Goal: Check status: Check status

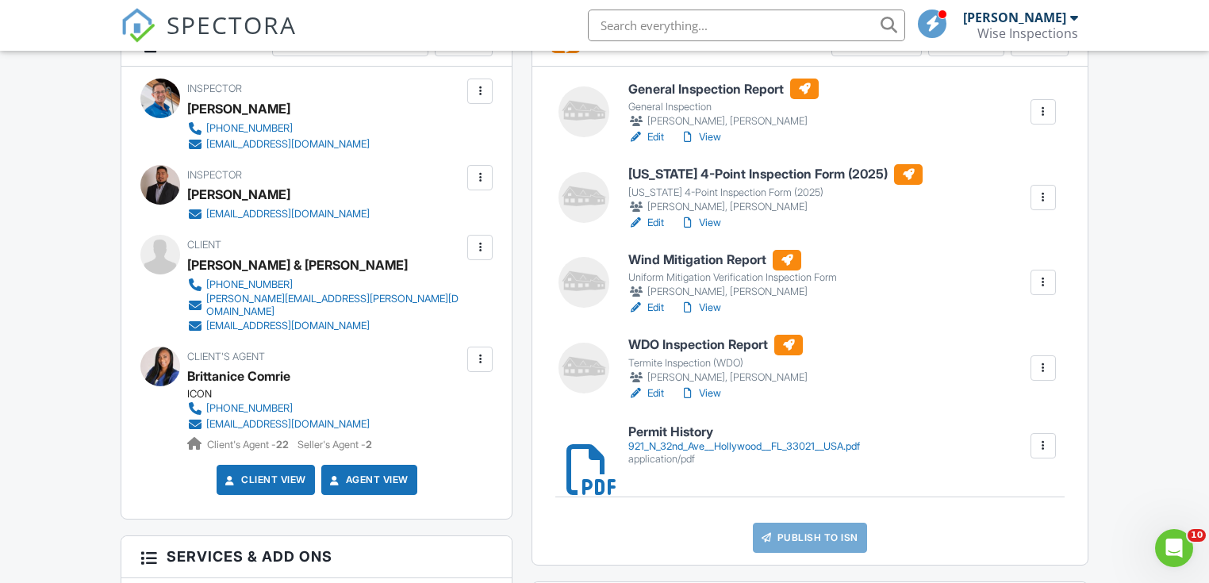
click at [656, 29] on input "text" at bounding box center [746, 26] width 317 height 32
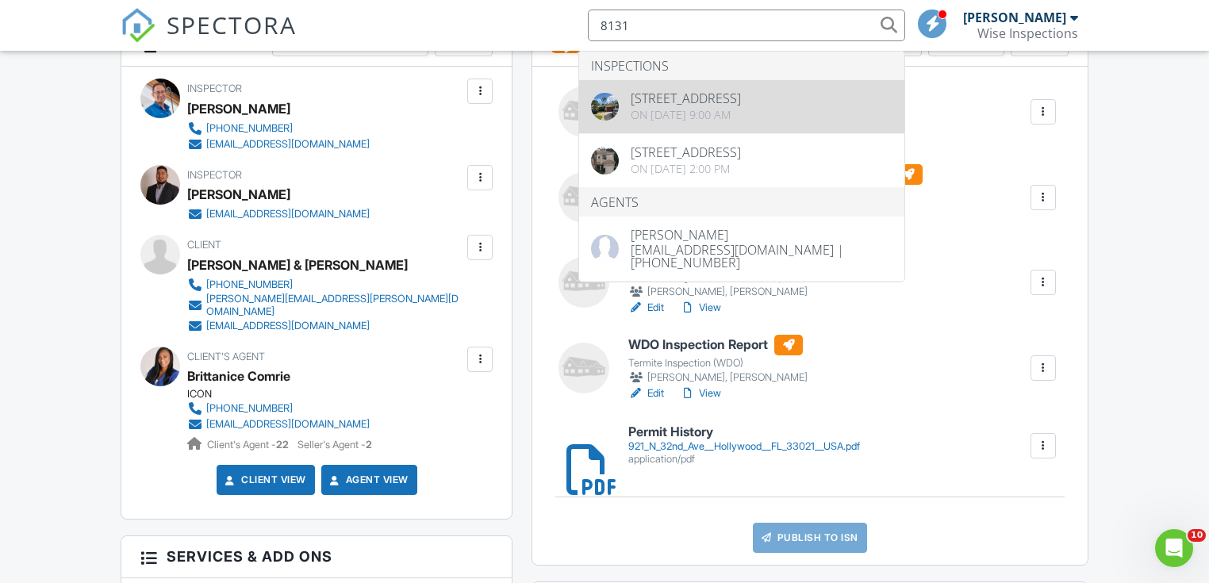
type input "8131"
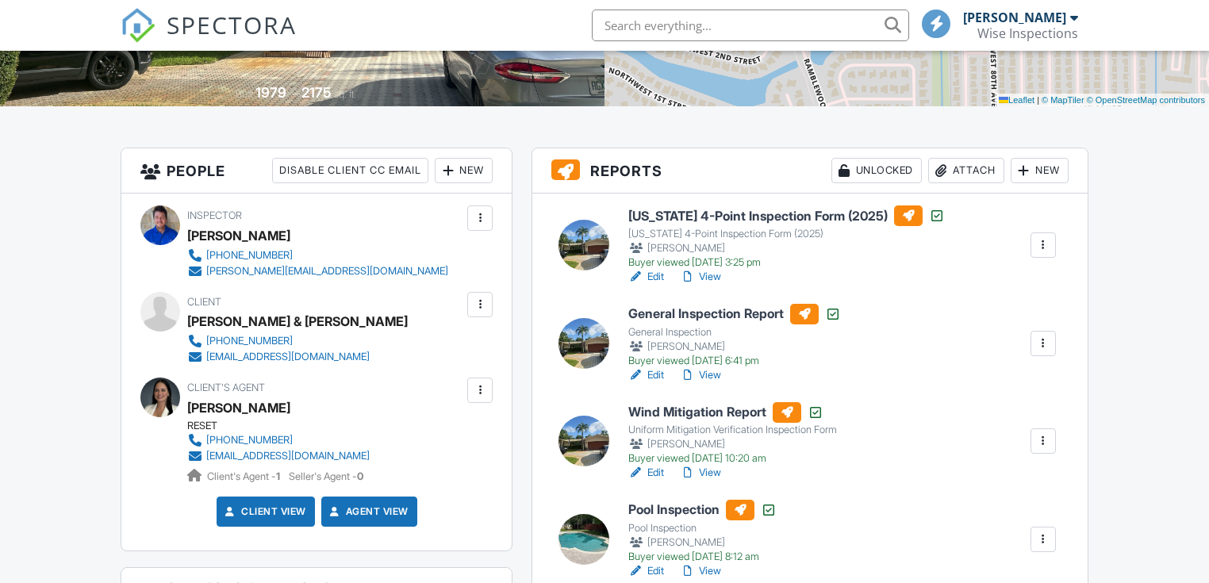
scroll to position [317, 0]
click at [711, 277] on link "View" at bounding box center [700, 277] width 41 height 16
